Goal: Find specific page/section: Find specific page/section

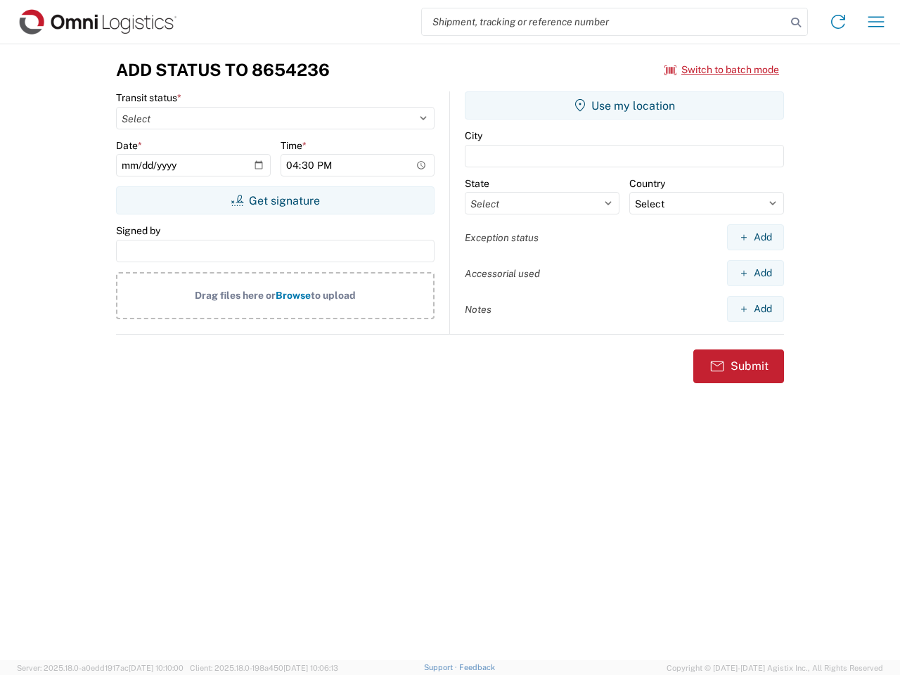
click at [604, 22] on input "search" at bounding box center [604, 21] width 364 height 27
click at [796, 23] on icon at bounding box center [796, 23] width 20 height 20
click at [838, 22] on icon at bounding box center [838, 22] width 23 height 23
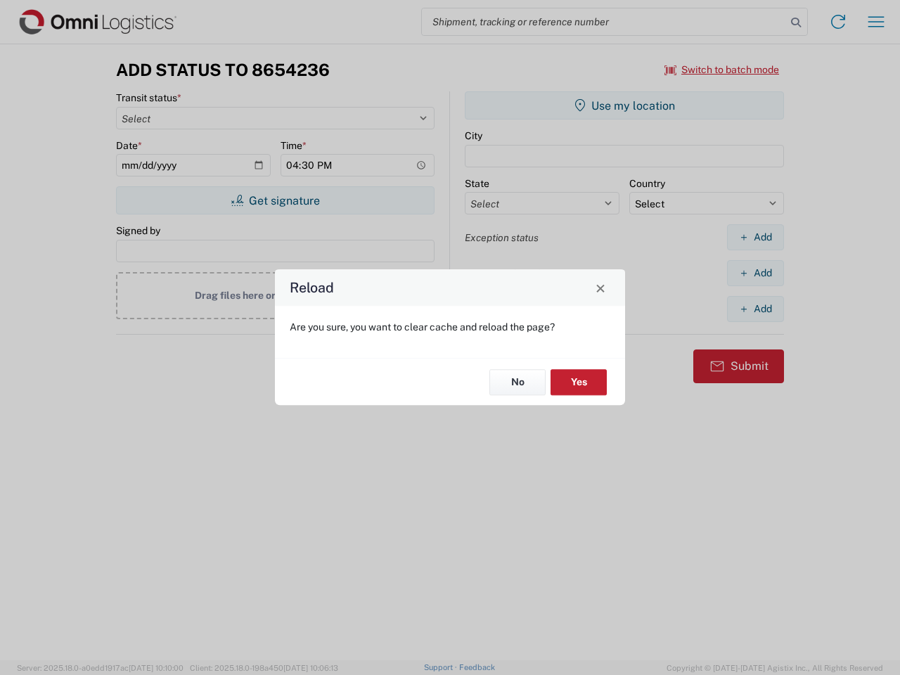
click at [876, 22] on div "Reload Are you sure, you want to clear cache and reload the page? No Yes" at bounding box center [450, 337] width 900 height 675
click at [722, 70] on div "Reload Are you sure, you want to clear cache and reload the page? No Yes" at bounding box center [450, 337] width 900 height 675
click at [275, 200] on div "Reload Are you sure, you want to clear cache and reload the page? No Yes" at bounding box center [450, 337] width 900 height 675
click at [624, 105] on div "Reload Are you sure, you want to clear cache and reload the page? No Yes" at bounding box center [450, 337] width 900 height 675
click at [755, 237] on div "Reload Are you sure, you want to clear cache and reload the page? No Yes" at bounding box center [450, 337] width 900 height 675
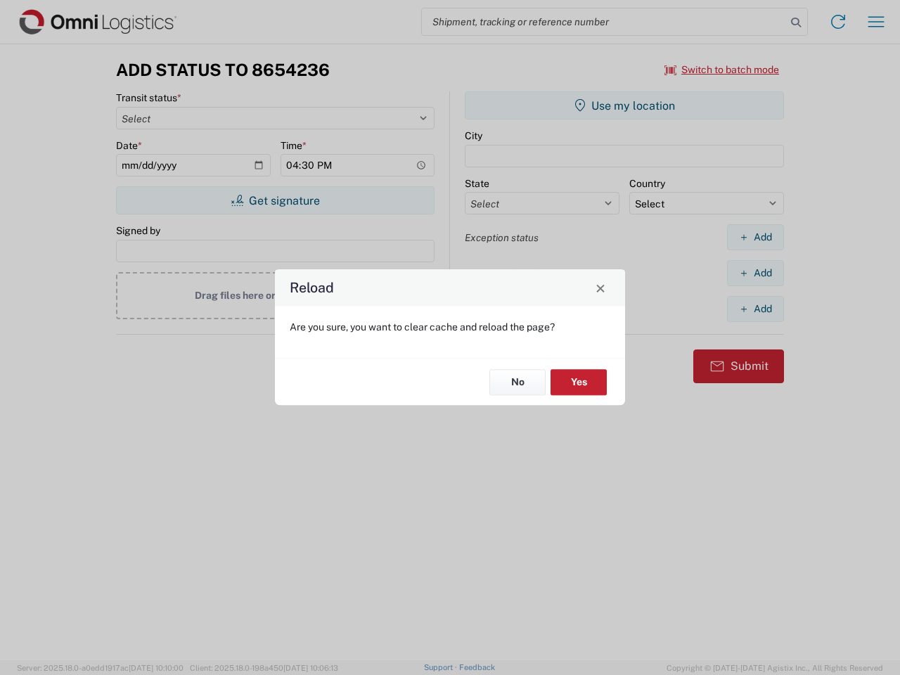
click at [755, 273] on div "Reload Are you sure, you want to clear cache and reload the page? No Yes" at bounding box center [450, 337] width 900 height 675
click at [755, 309] on div "Reload Are you sure, you want to clear cache and reload the page? No Yes" at bounding box center [450, 337] width 900 height 675
